Goal: Information Seeking & Learning: Learn about a topic

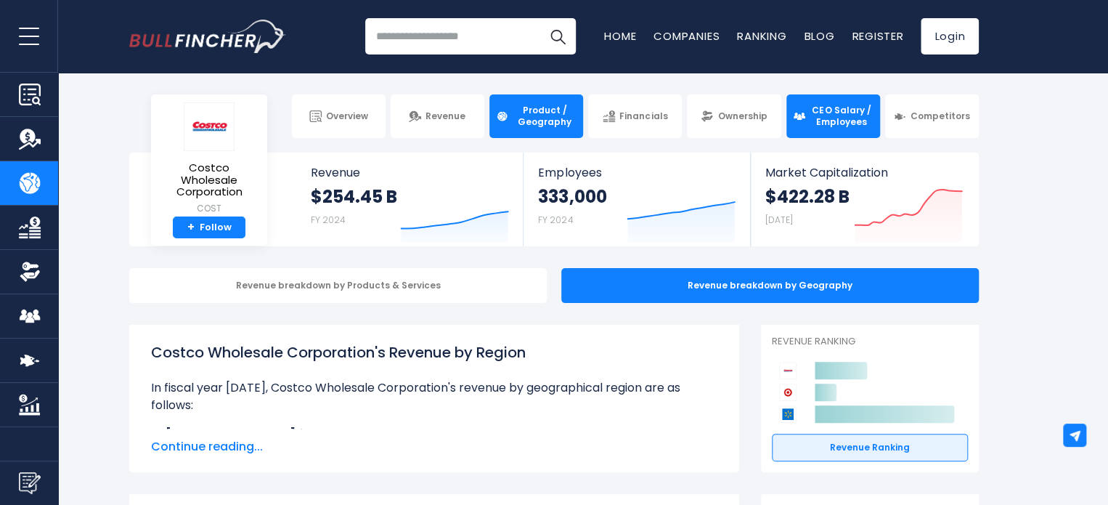
click at [834, 113] on span "CEO Salary / Employees" at bounding box center [842, 116] width 64 height 23
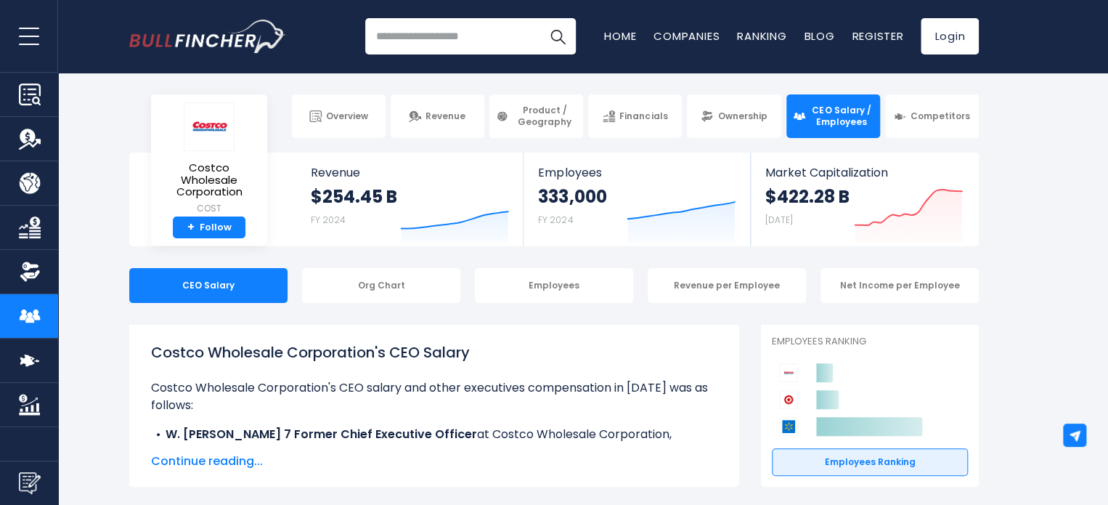
click at [877, 113] on link "CEO Salary / Employees" at bounding box center [834, 116] width 94 height 44
click at [915, 113] on span "Competitors" at bounding box center [941, 116] width 60 height 12
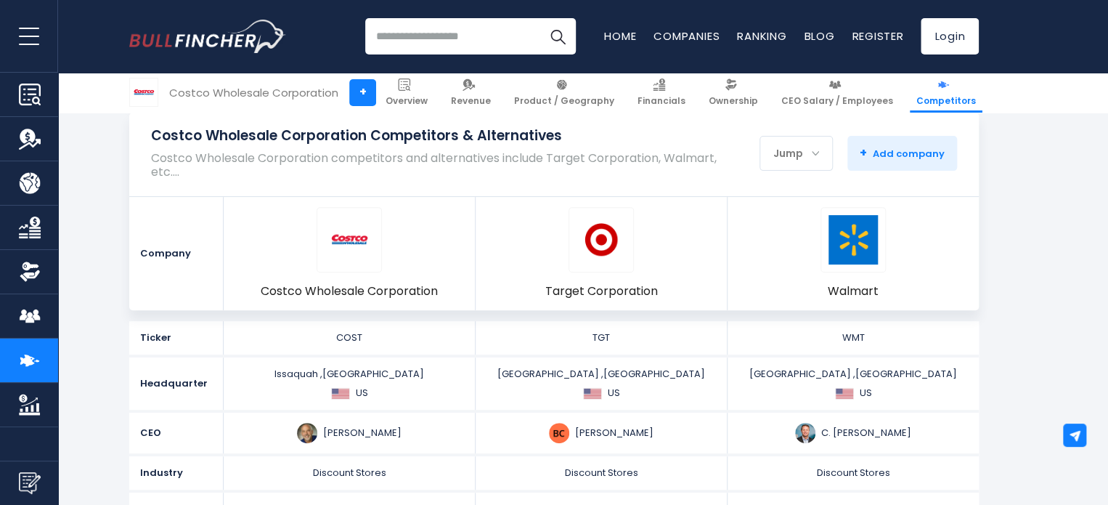
click at [613, 171] on p "Costco Wholesale Corporation competitors and alternatives include Target Corpor…" at bounding box center [442, 165] width 583 height 28
click at [819, 92] on link "CEO Salary / Employees" at bounding box center [837, 93] width 125 height 40
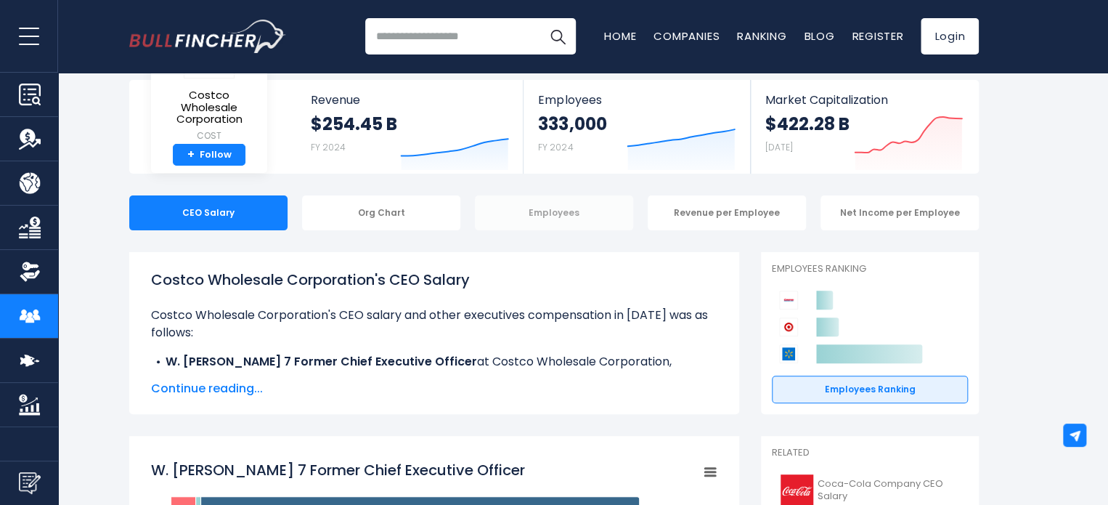
click at [566, 208] on div "Employees" at bounding box center [554, 212] width 158 height 35
